Goal: Task Accomplishment & Management: Complete application form

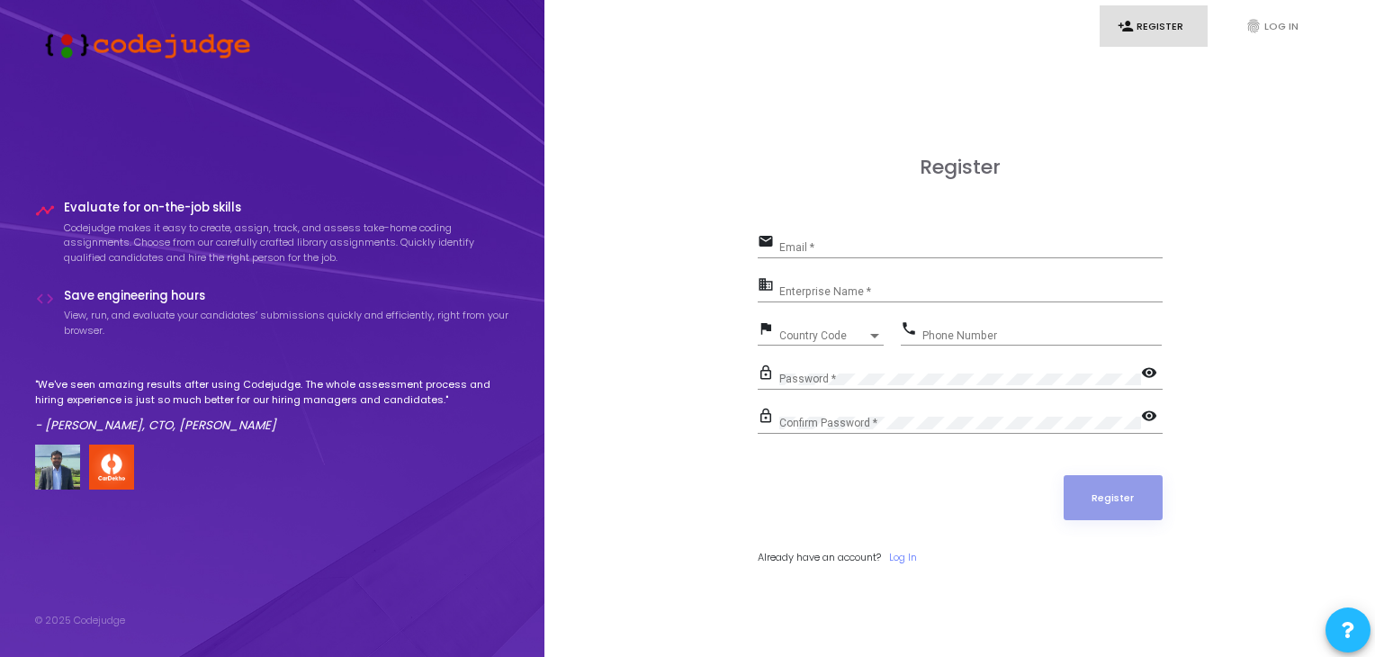
click at [802, 236] on div "Email *" at bounding box center [970, 243] width 383 height 28
click at [907, 561] on link "Log In" at bounding box center [903, 557] width 28 height 15
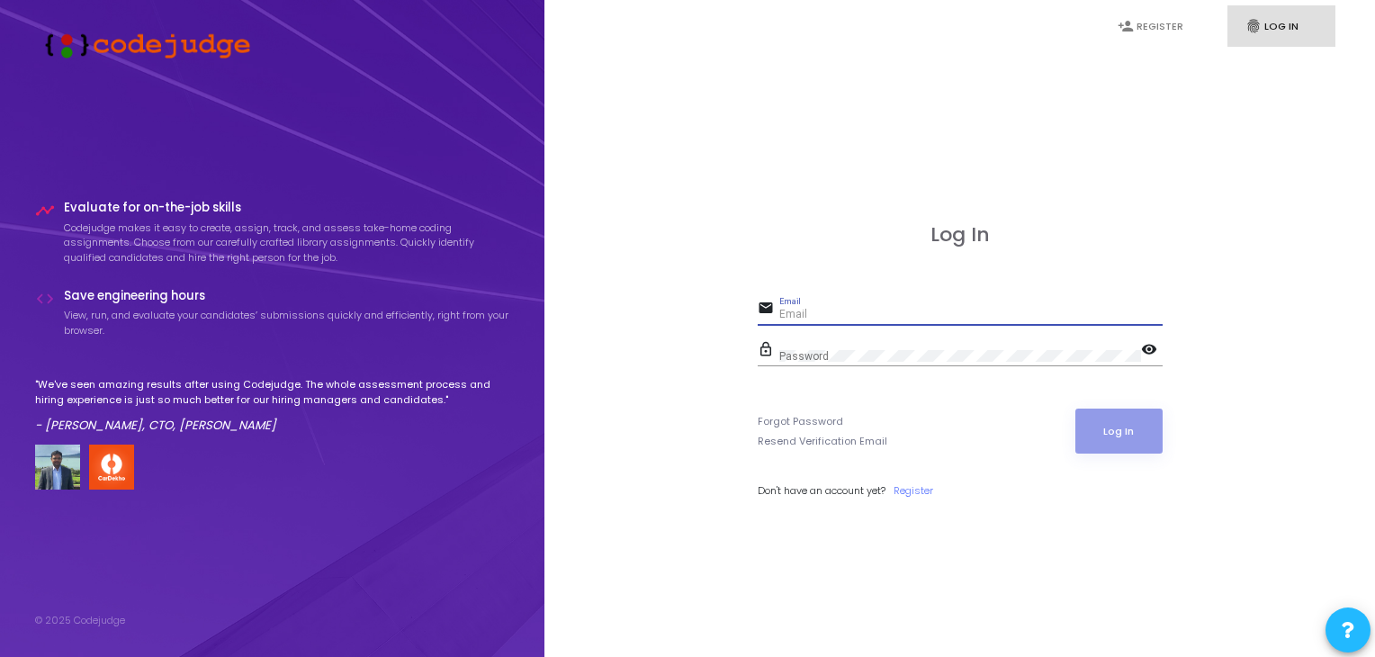
click at [837, 311] on input "Email" at bounding box center [970, 315] width 383 height 13
click at [913, 485] on link "Register" at bounding box center [914, 490] width 40 height 15
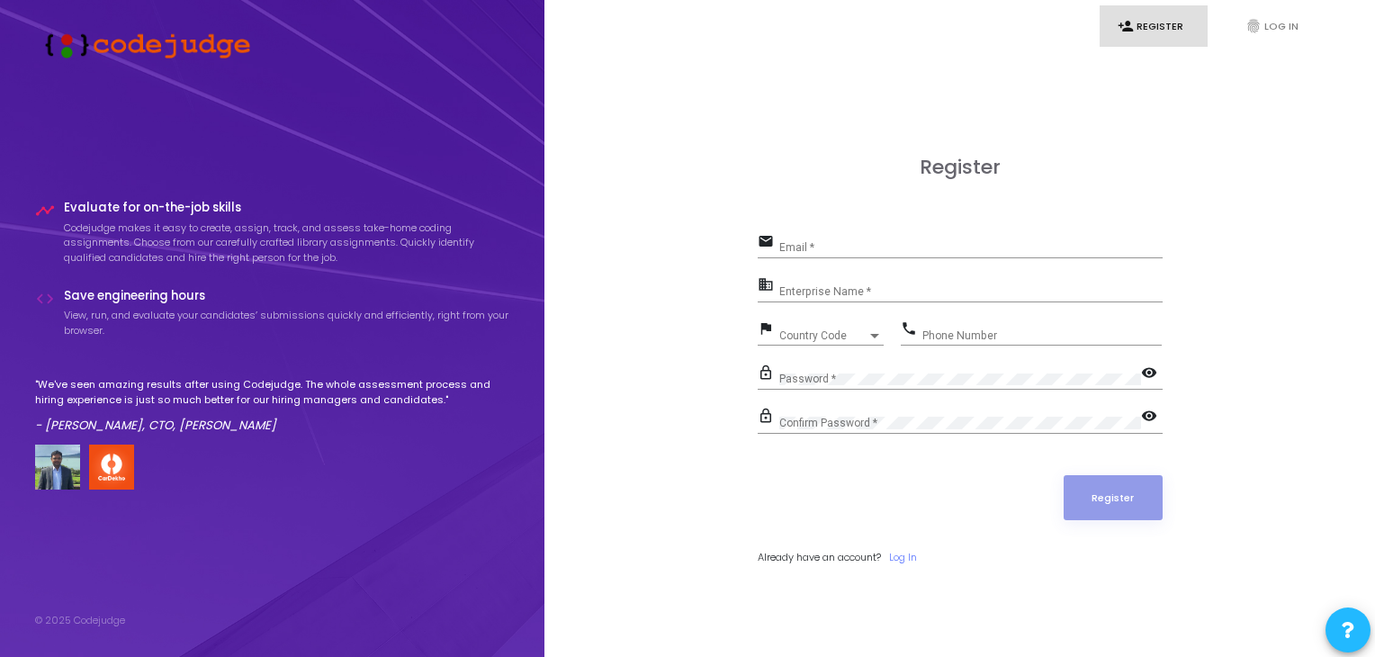
click at [838, 243] on input "Email *" at bounding box center [970, 247] width 383 height 13
click at [817, 285] on input "Enterprise Name *" at bounding box center [970, 291] width 383 height 13
click at [806, 249] on input "Email *" at bounding box center [970, 247] width 383 height 13
type input "guptaanshika974@gmail.com"
click at [869, 292] on input "Enterprise Name *" at bounding box center [970, 291] width 383 height 13
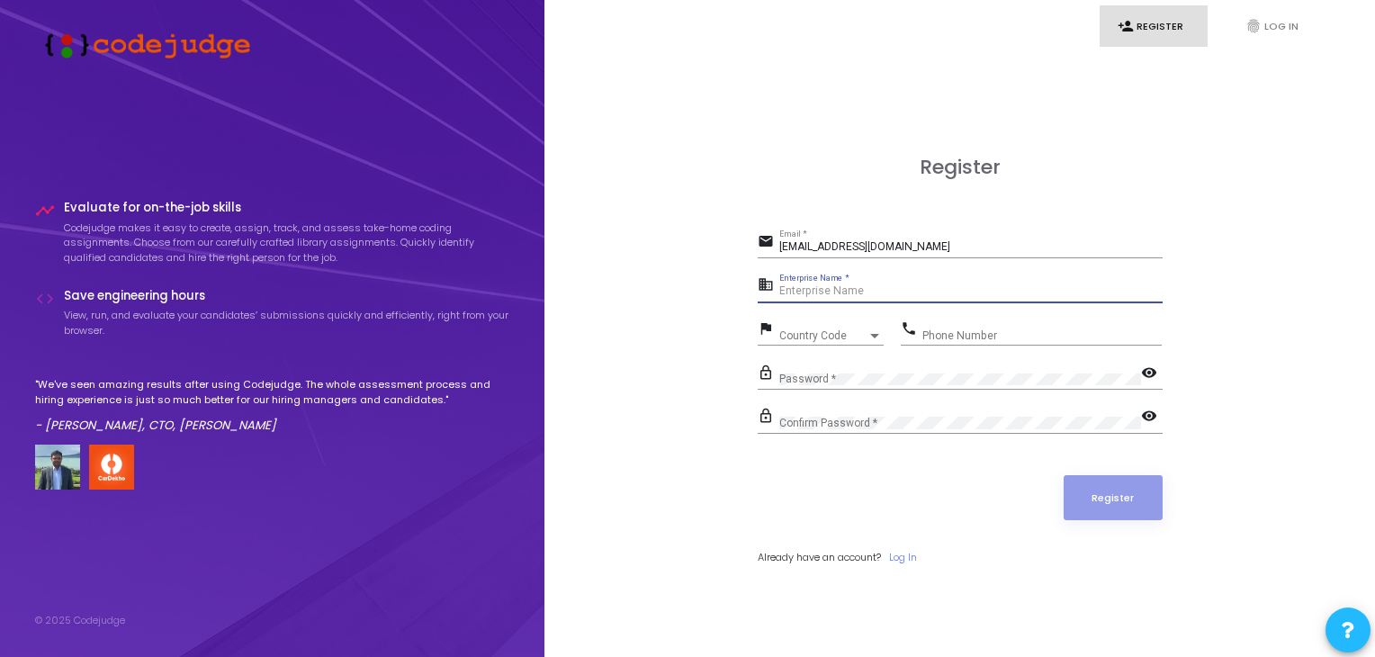
click at [877, 332] on div at bounding box center [875, 335] width 16 height 14
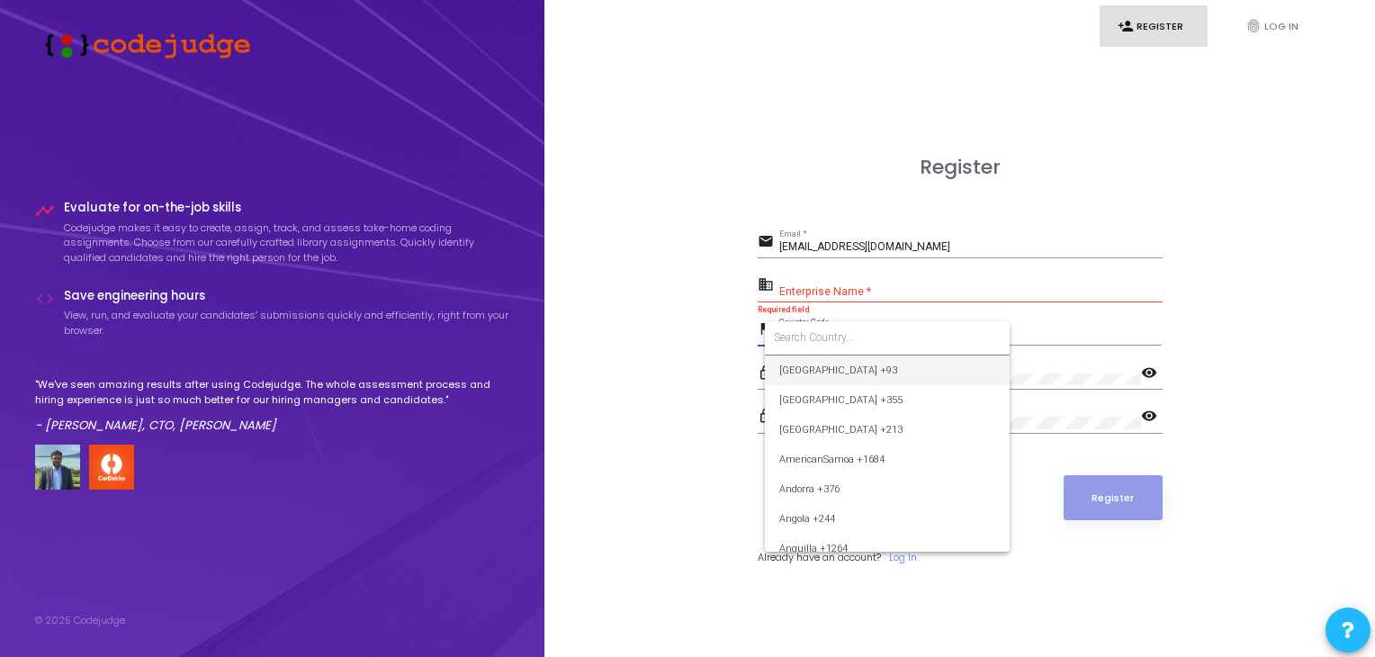
click at [877, 332] on input at bounding box center [887, 337] width 227 height 16
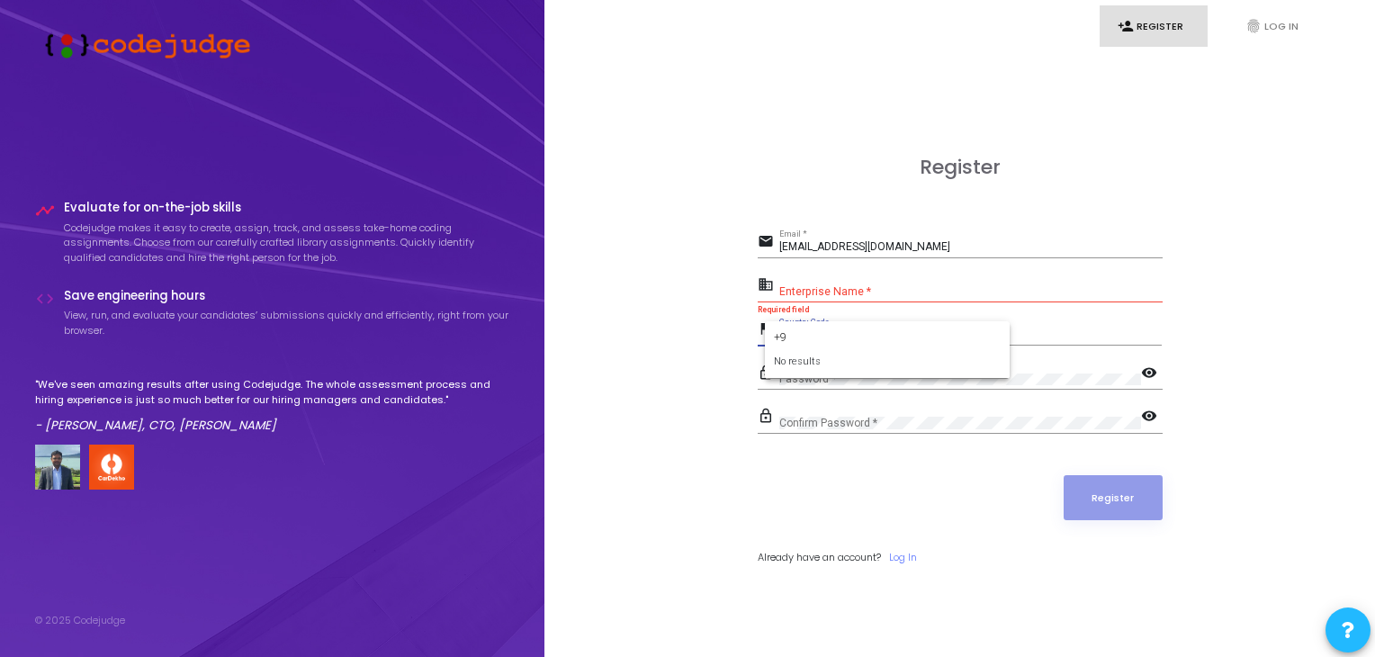
type input "+"
type input "indi"
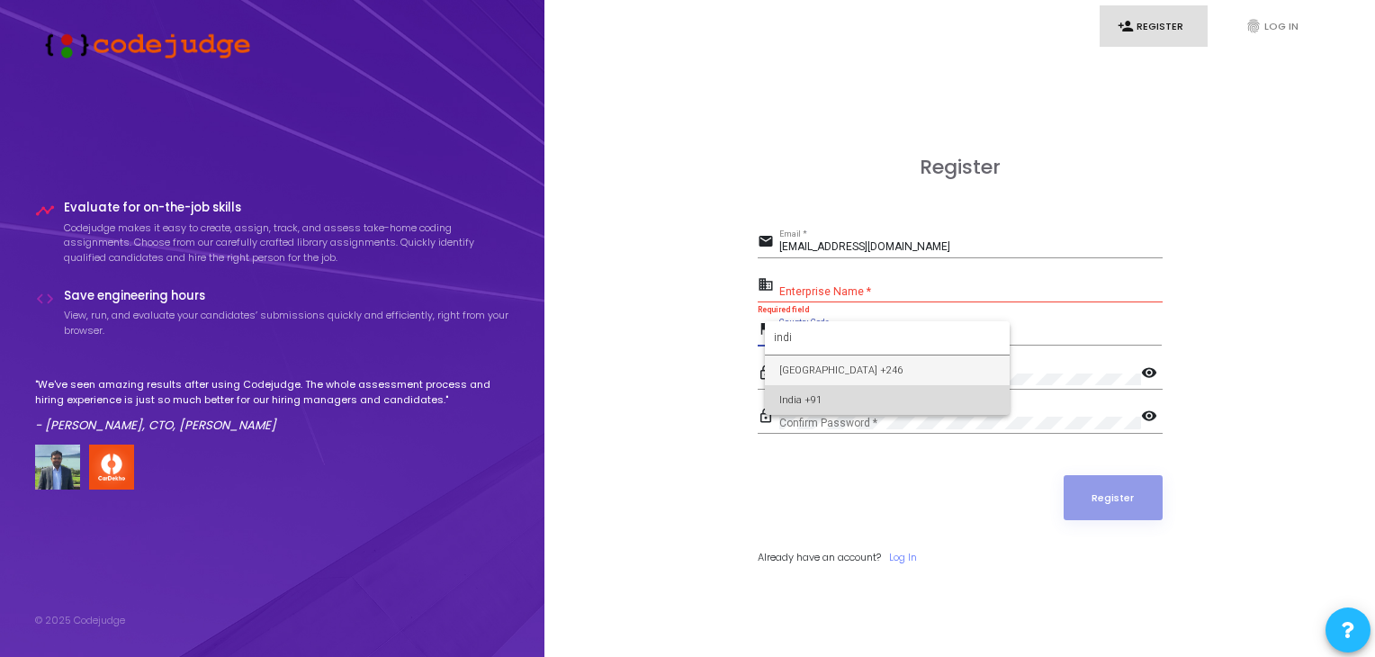
click at [878, 392] on span "India +91" at bounding box center [887, 400] width 216 height 30
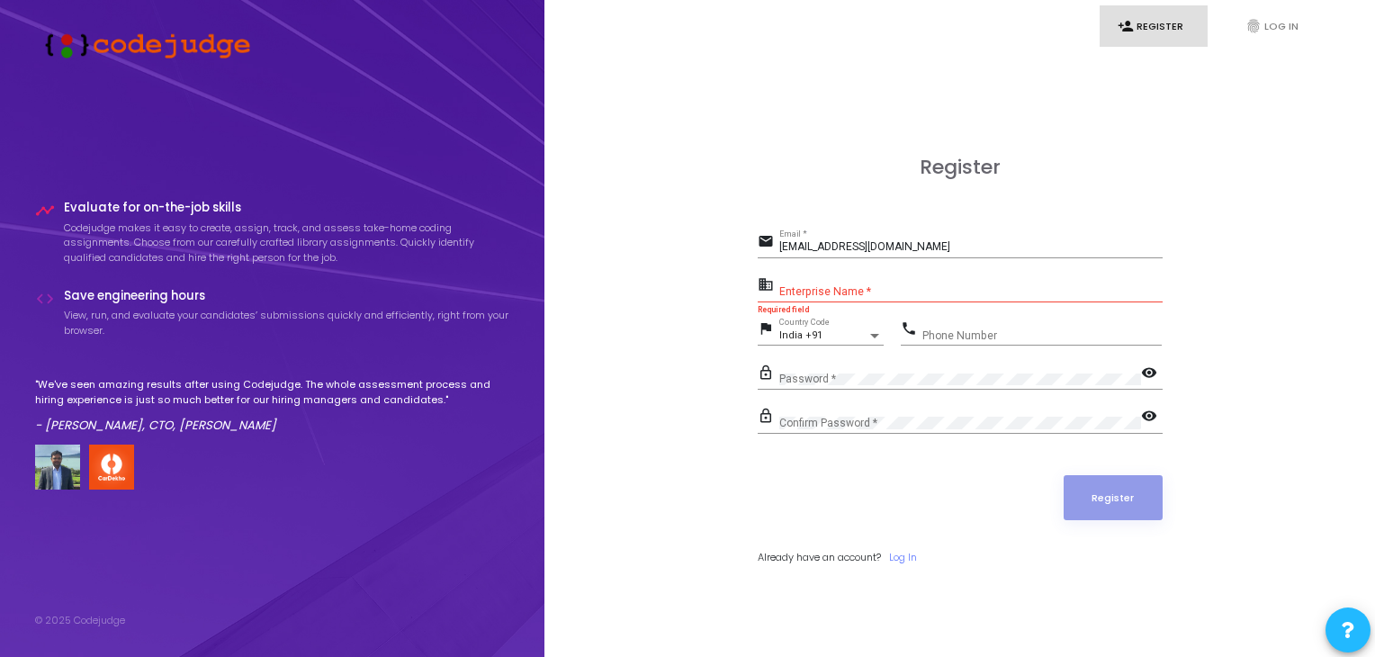
click at [926, 328] on div "Phone Number" at bounding box center [1041, 332] width 239 height 28
type input "7983708076"
click at [1152, 368] on mat-icon "visibility" at bounding box center [1152, 375] width 22 height 22
click at [1150, 413] on mat-icon "visibility" at bounding box center [1152, 418] width 22 height 22
click at [823, 290] on input "Enterprise Name *" at bounding box center [970, 291] width 383 height 13
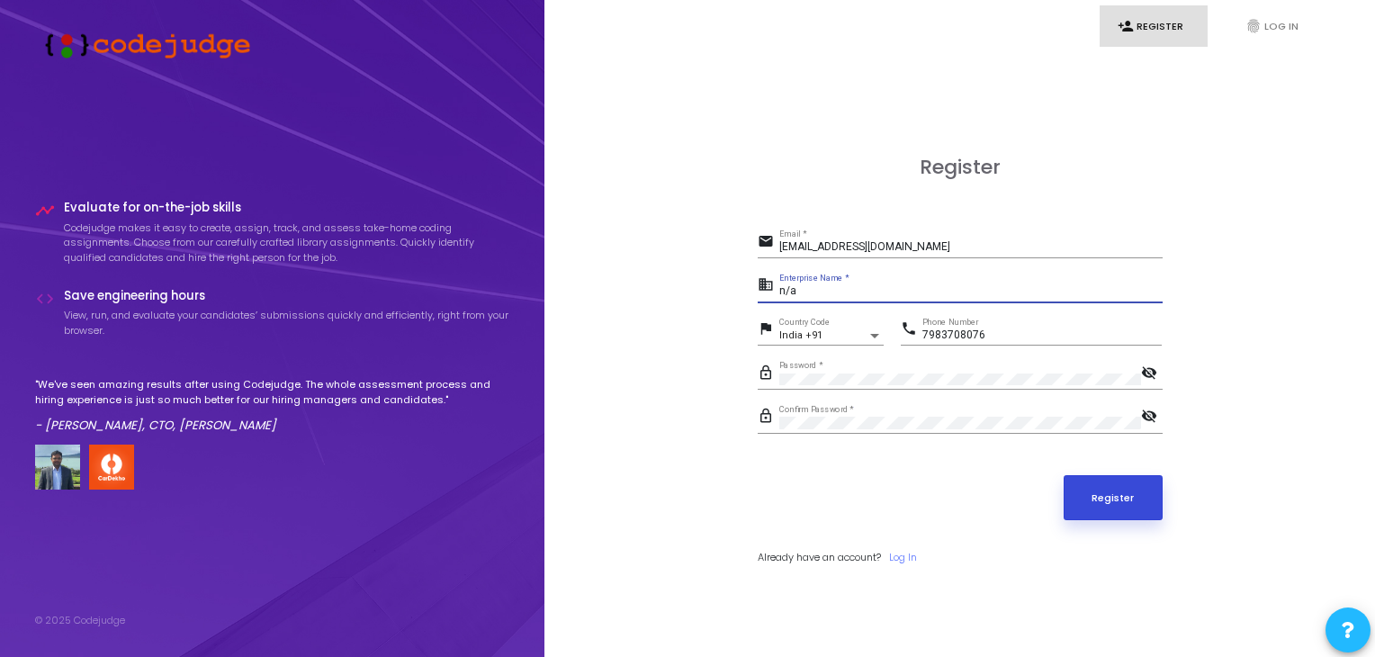
type input "n/a"
click at [1145, 479] on button "Register" at bounding box center [1113, 497] width 99 height 45
